Goal: Task Accomplishment & Management: Complete application form

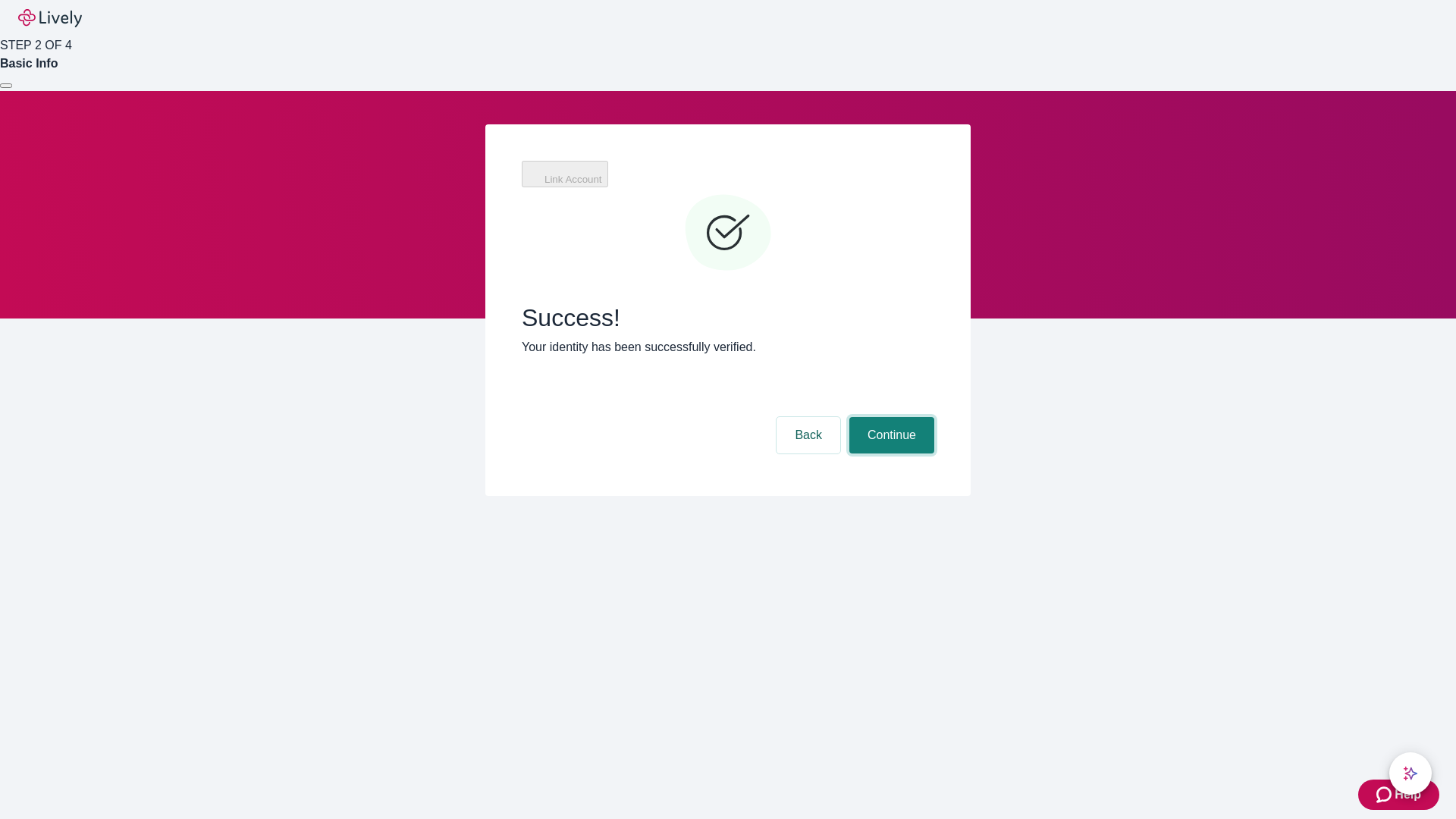
click at [890, 417] on button "Continue" at bounding box center [891, 435] width 85 height 37
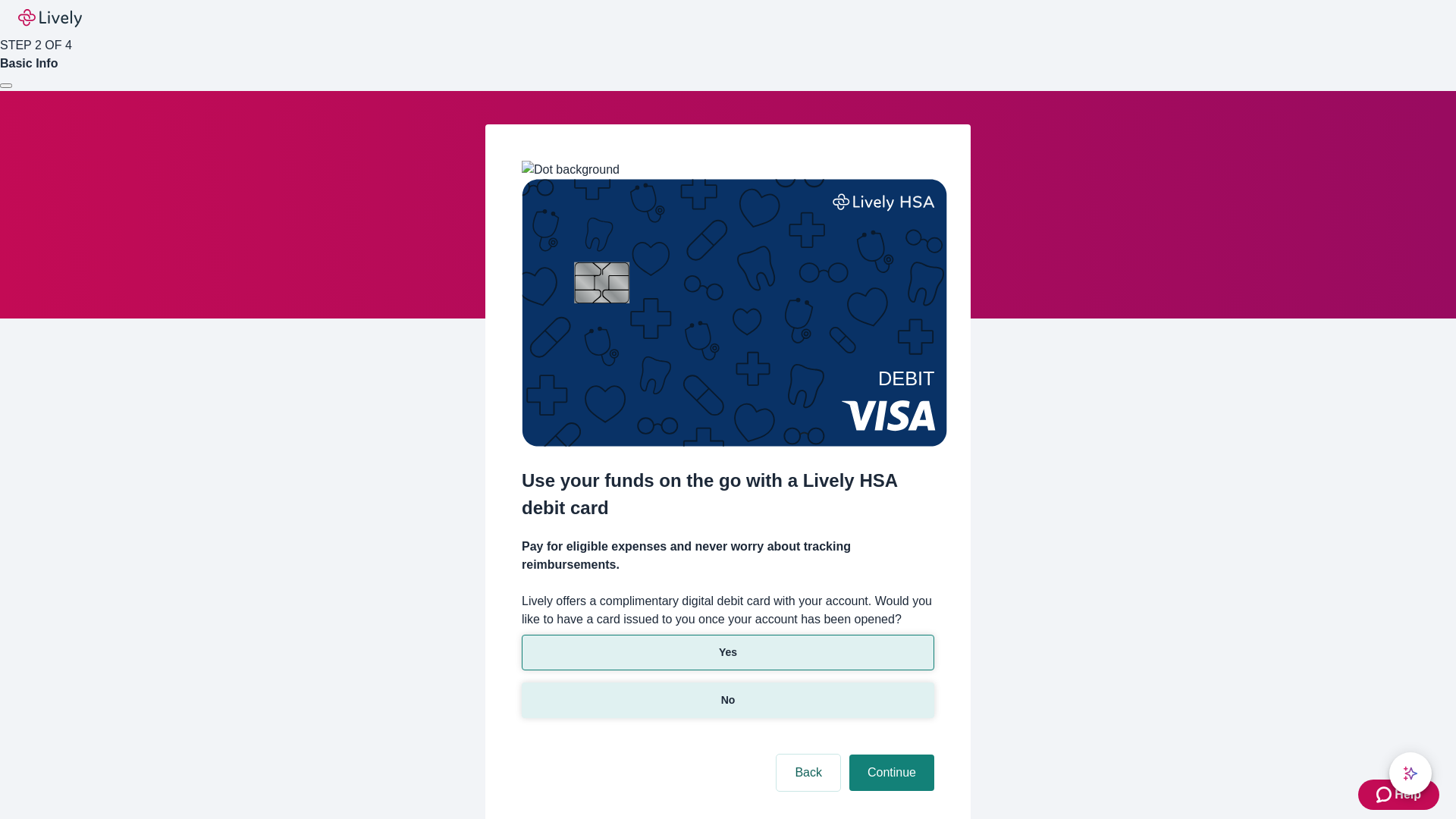
click at [727, 693] on p "No" at bounding box center [728, 701] width 14 height 16
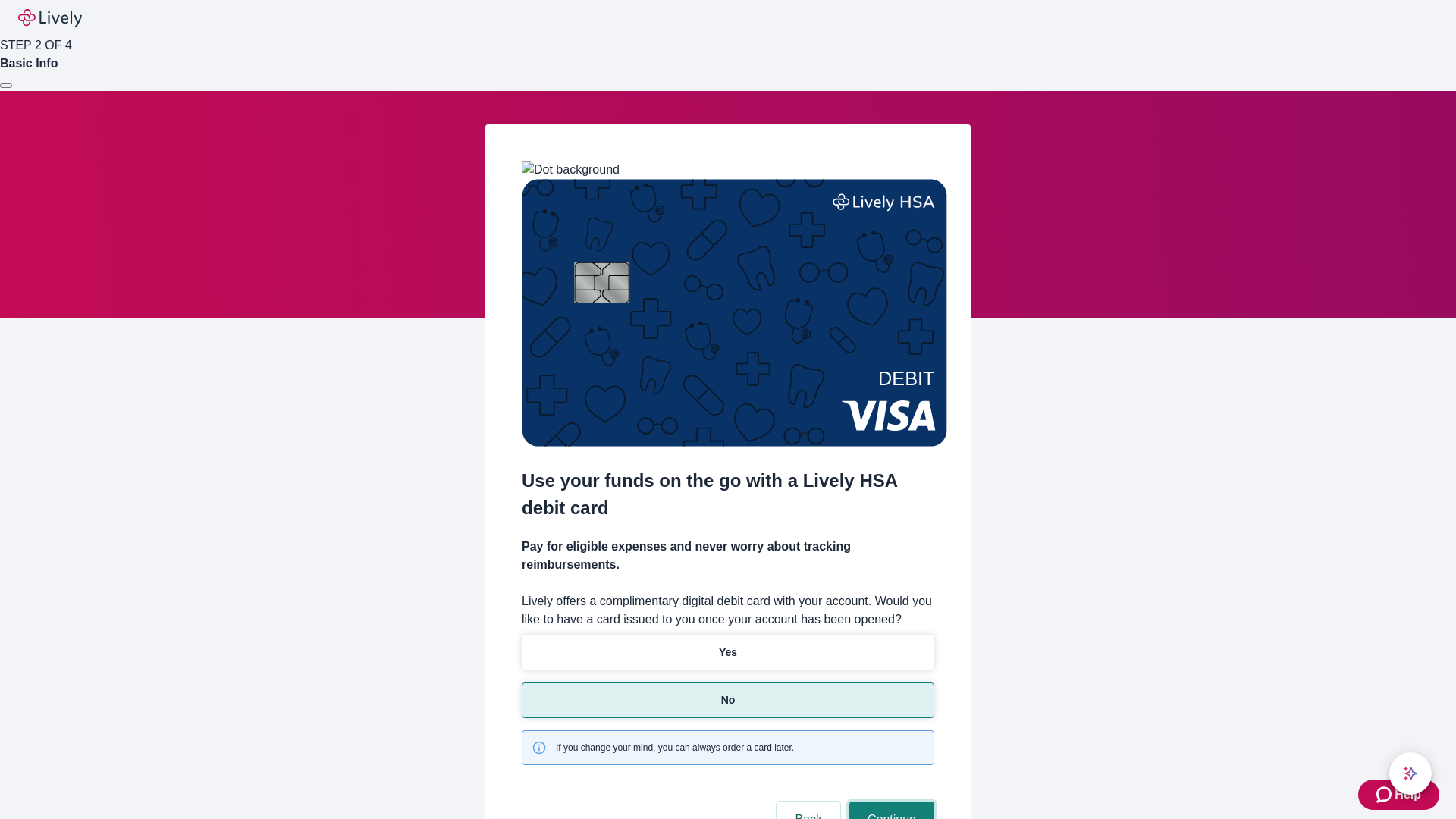
click at [890, 801] on button "Continue" at bounding box center [891, 820] width 85 height 37
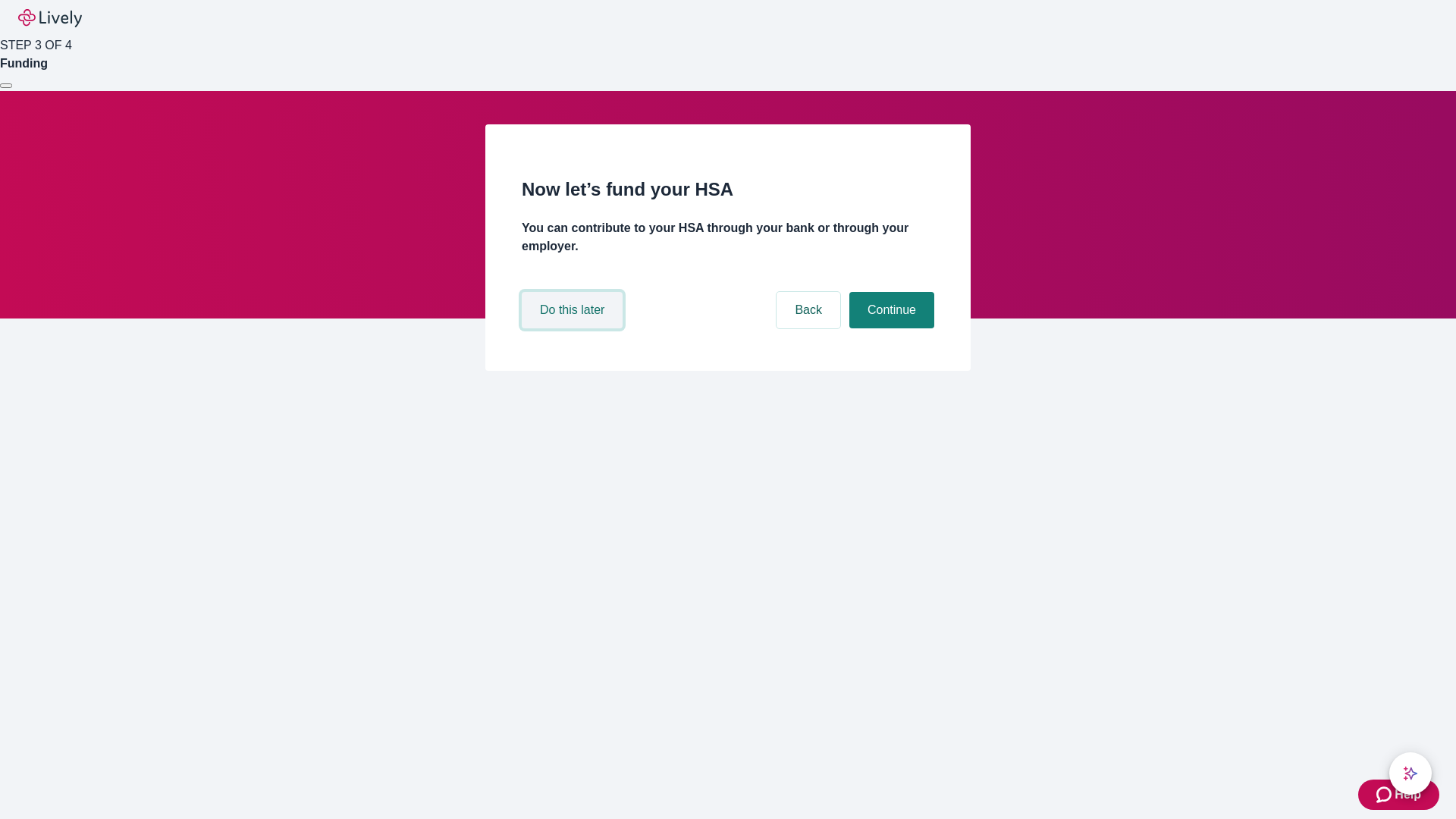
click at [574, 328] on button "Do this later" at bounding box center [572, 310] width 101 height 37
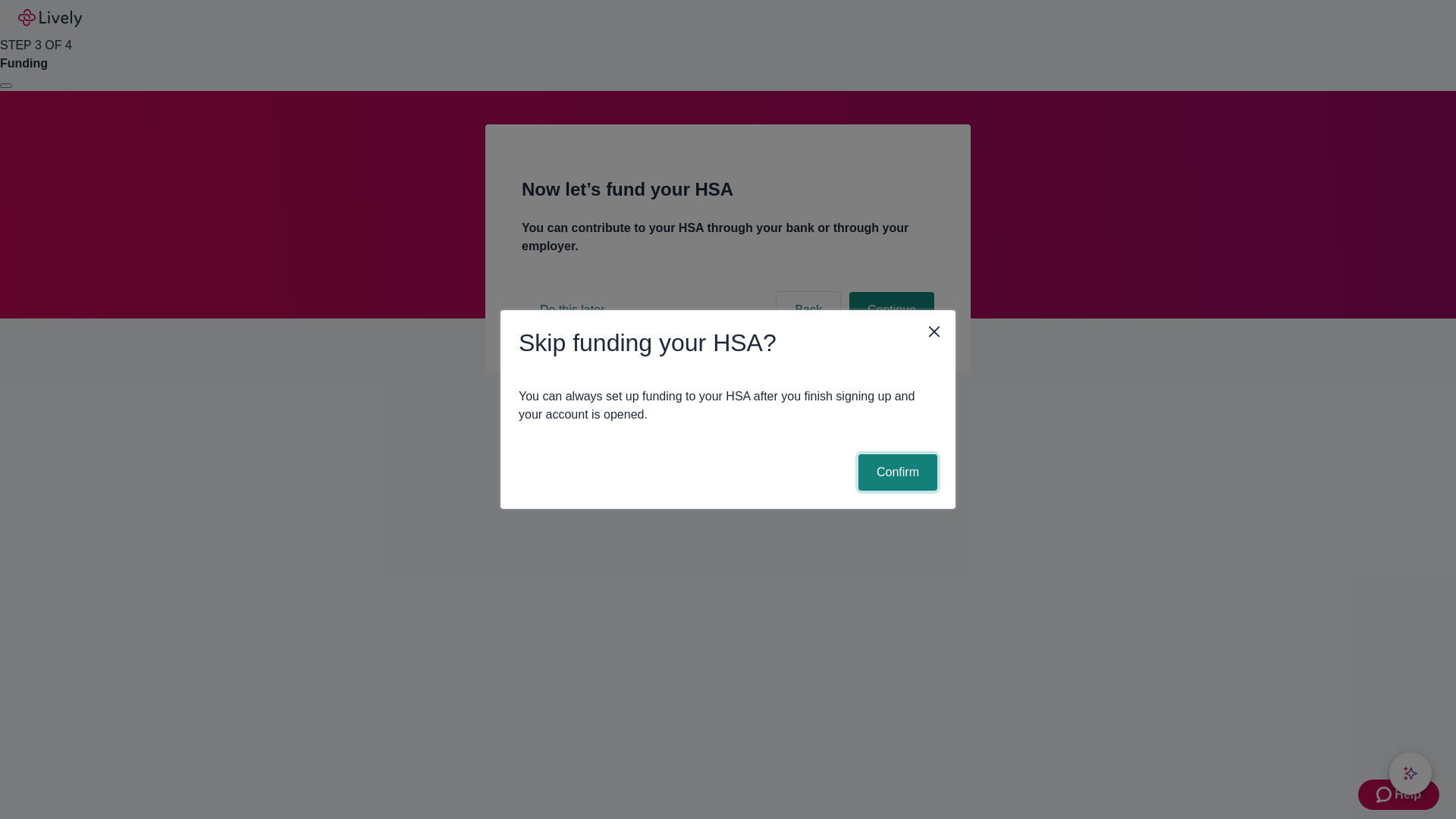
click at [896, 472] on button "Confirm" at bounding box center [897, 473] width 79 height 37
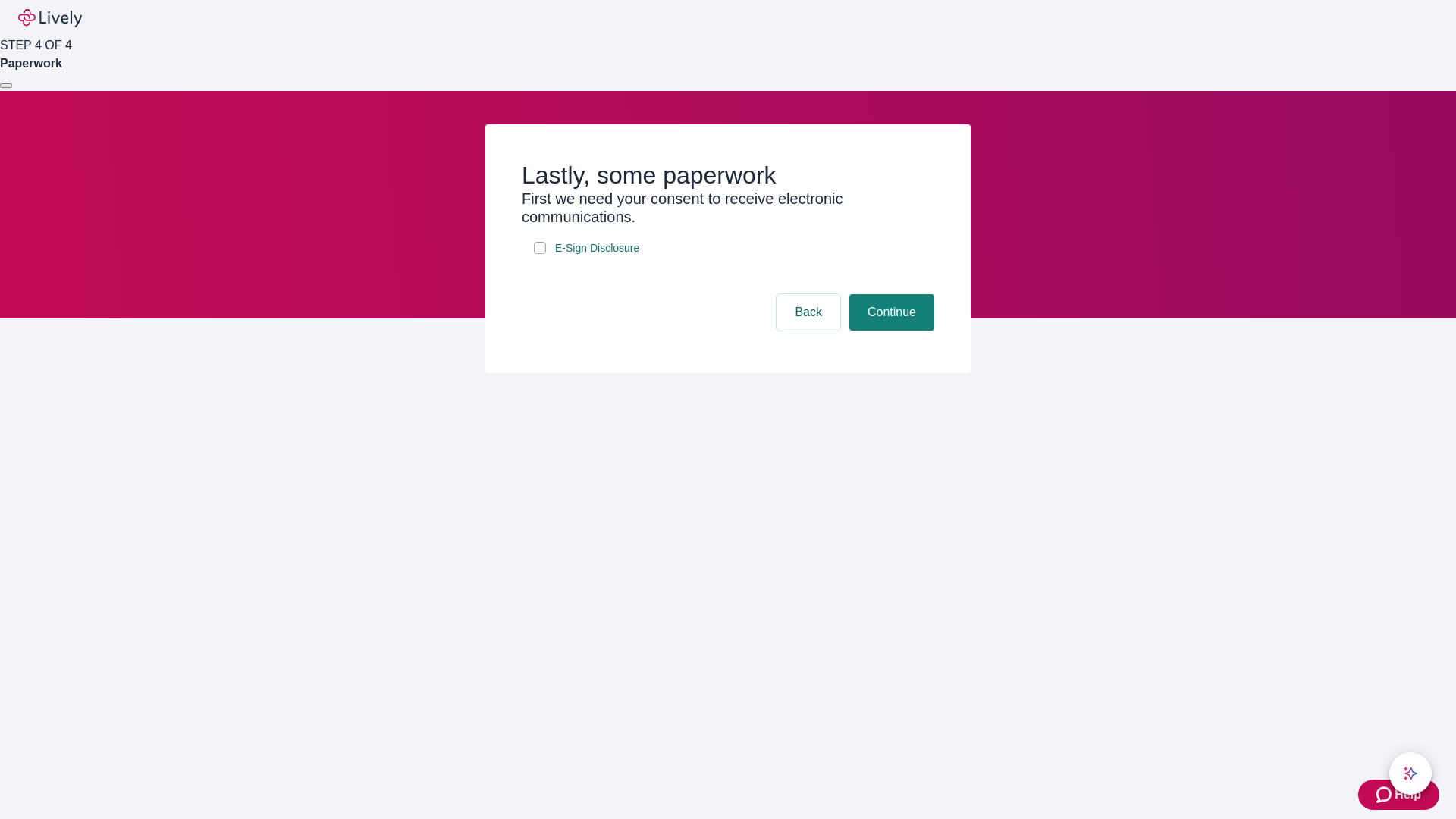
click at [540, 254] on input "E-Sign Disclosure" at bounding box center [540, 248] width 12 height 12
checkbox input "true"
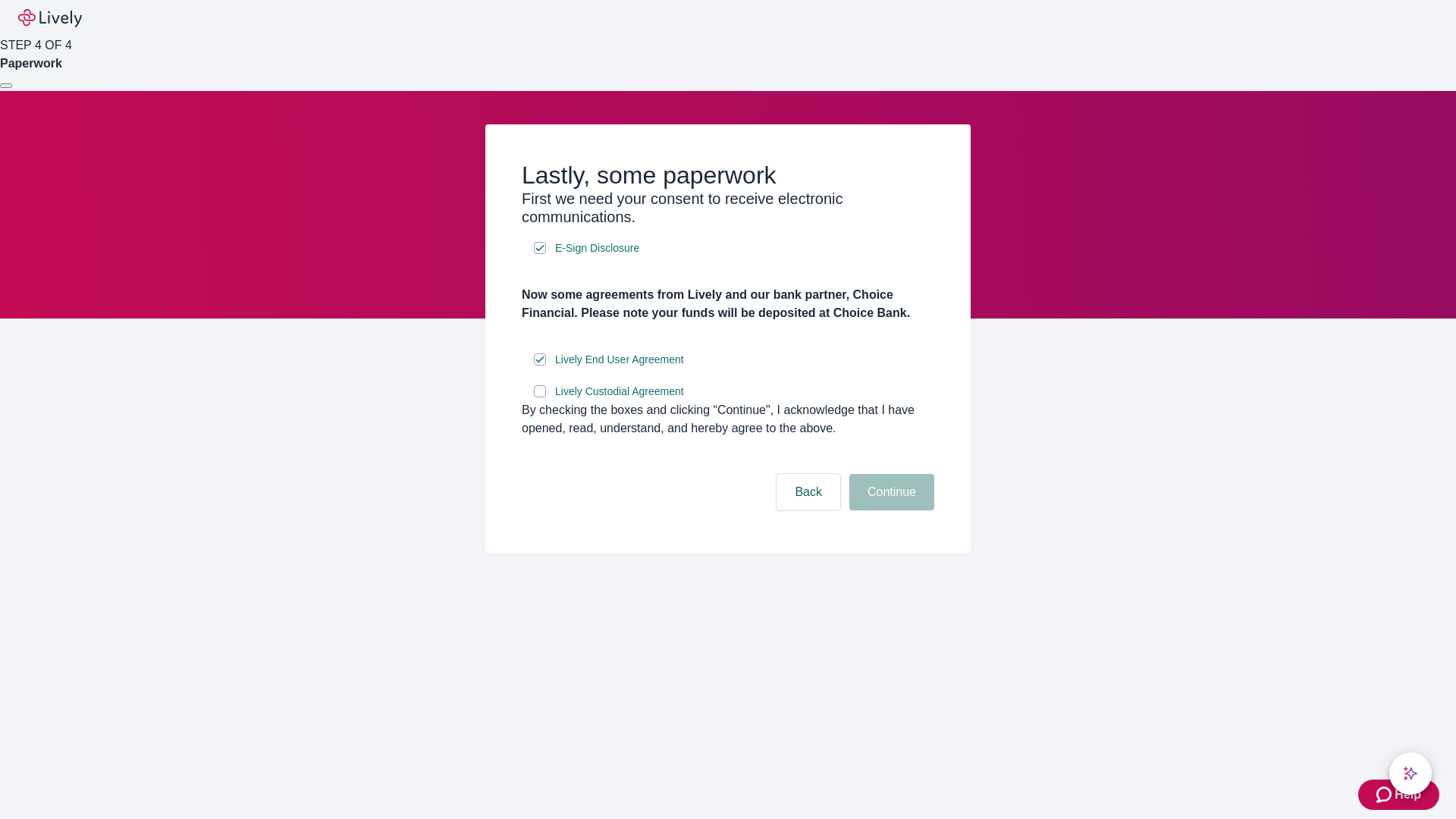
click at [540, 398] on input "Lively Custodial Agreement" at bounding box center [540, 392] width 12 height 12
checkbox input "true"
click at [890, 511] on button "Continue" at bounding box center [891, 492] width 85 height 37
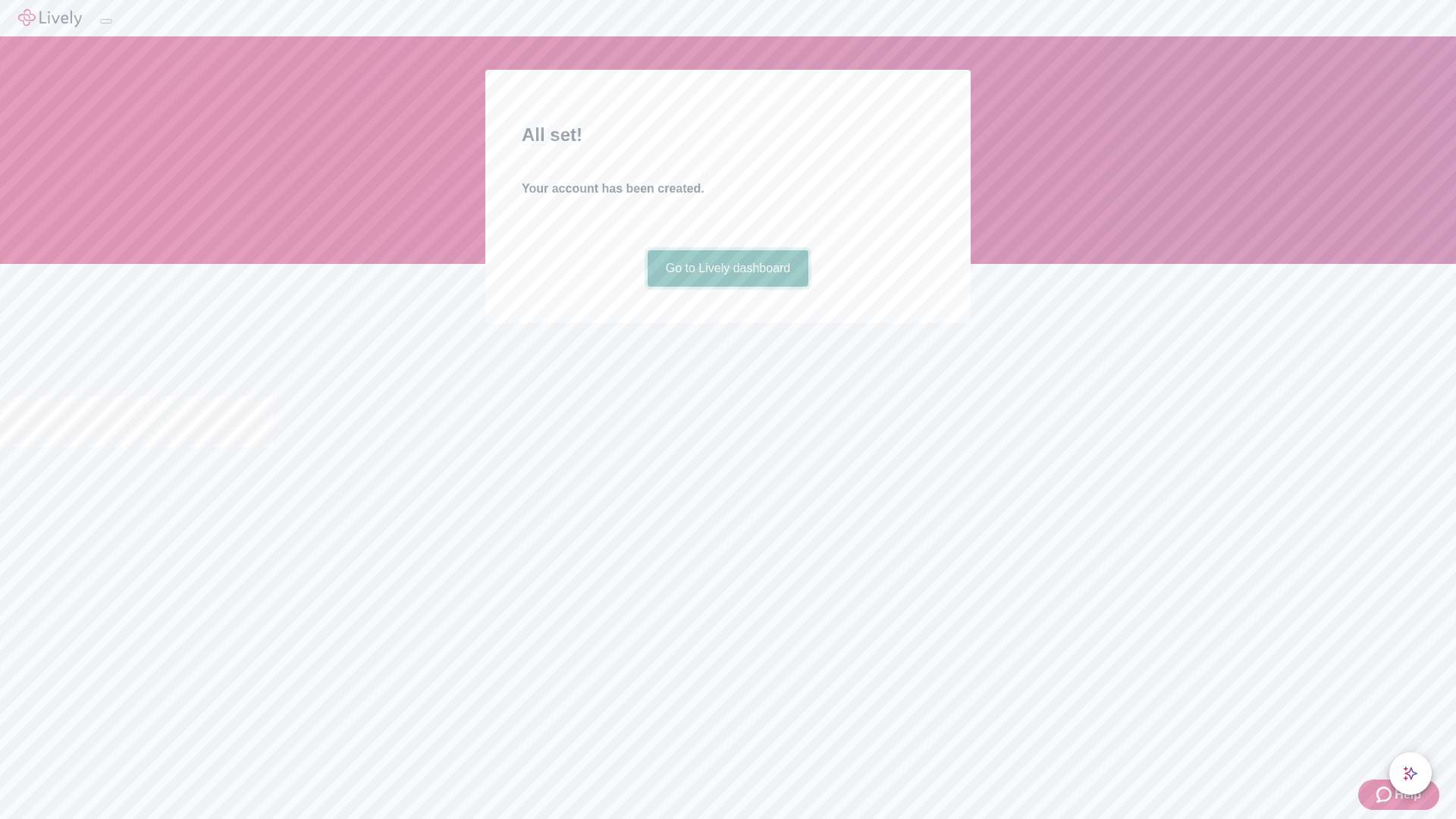
click at [727, 286] on link "Go to Lively dashboard" at bounding box center [728, 269] width 161 height 37
